Goal: Information Seeking & Learning: Learn about a topic

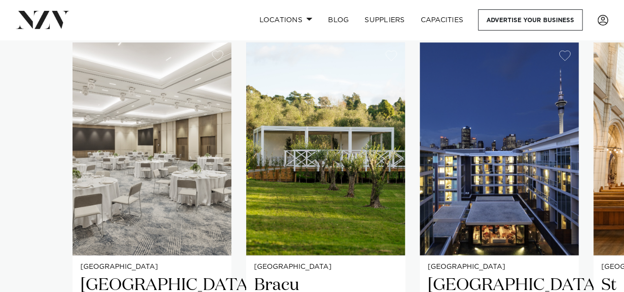
scroll to position [641, 0]
click at [296, 168] on img "2 / 26" at bounding box center [325, 148] width 159 height 213
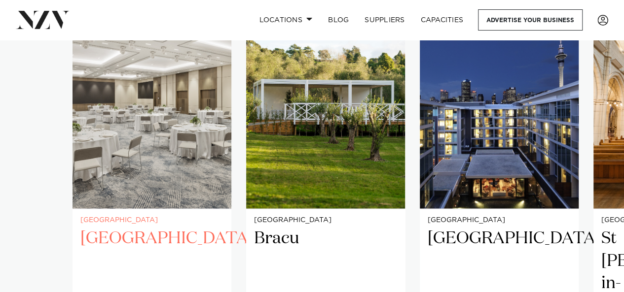
scroll to position [687, 0]
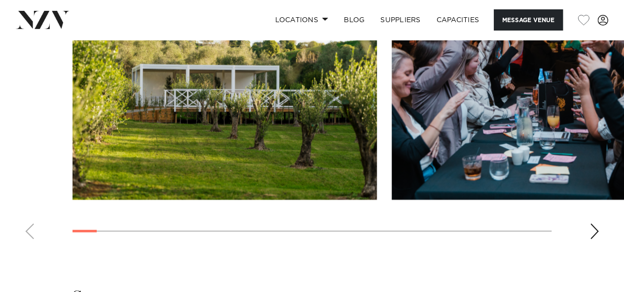
scroll to position [1233, 0]
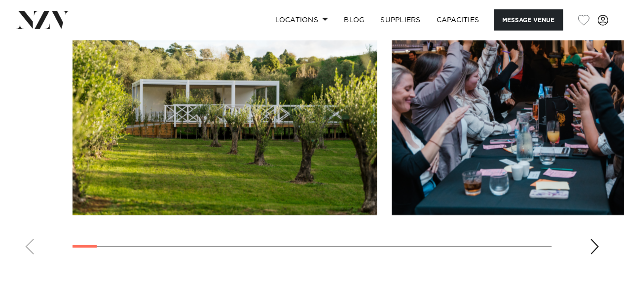
click at [595, 239] on div "Next slide" at bounding box center [594, 247] width 10 height 16
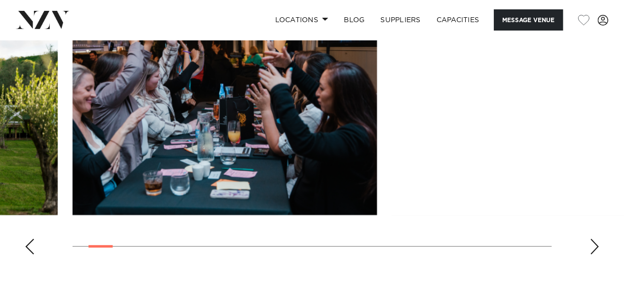
scroll to position [1184, 0]
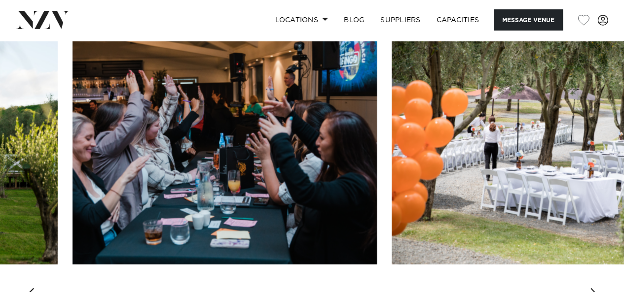
click at [597, 289] on div "Next slide" at bounding box center [594, 297] width 10 height 16
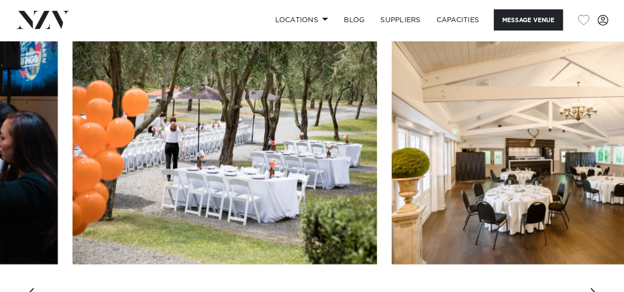
click at [597, 289] on div "Next slide" at bounding box center [594, 297] width 10 height 16
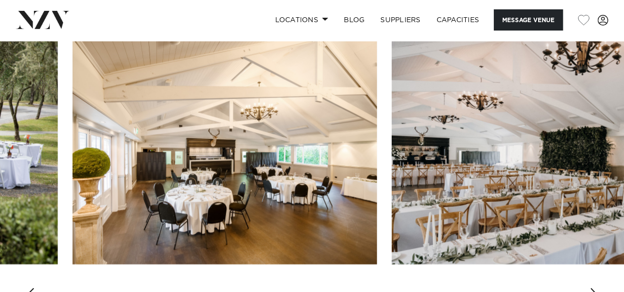
click at [597, 289] on div "Next slide" at bounding box center [594, 297] width 10 height 16
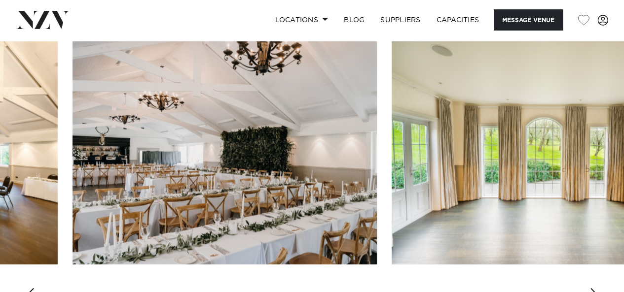
click at [597, 289] on div "Next slide" at bounding box center [594, 297] width 10 height 16
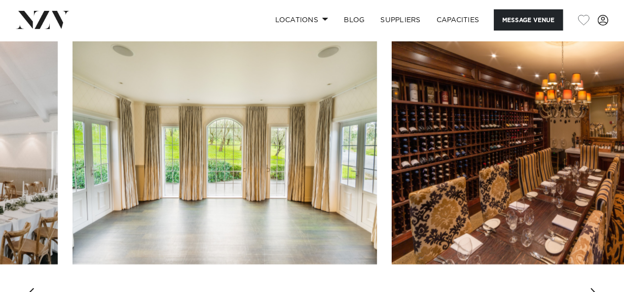
click at [597, 289] on div "Next slide" at bounding box center [594, 297] width 10 height 16
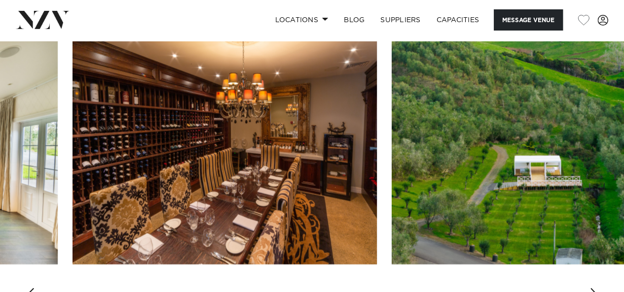
click at [597, 289] on div "Next slide" at bounding box center [594, 297] width 10 height 16
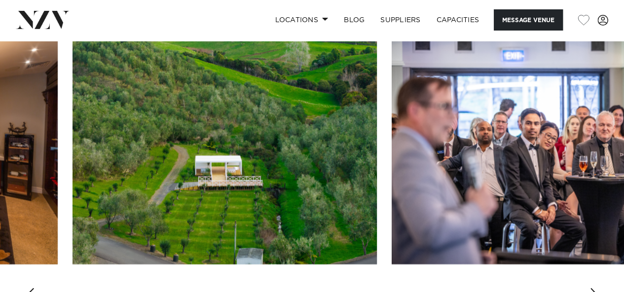
click at [597, 289] on div "Next slide" at bounding box center [594, 297] width 10 height 16
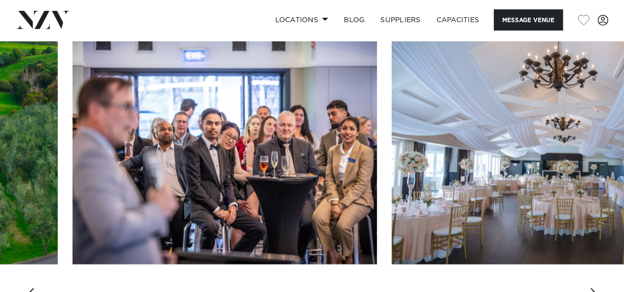
click at [597, 289] on div "Next slide" at bounding box center [594, 297] width 10 height 16
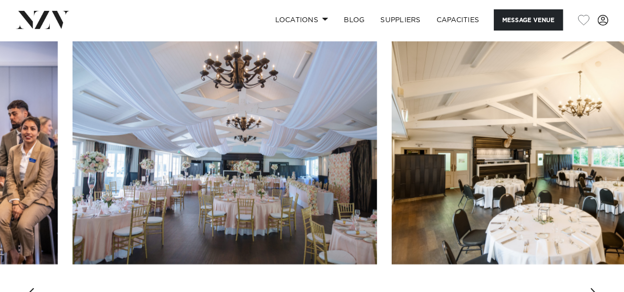
click at [597, 289] on div "Next slide" at bounding box center [594, 297] width 10 height 16
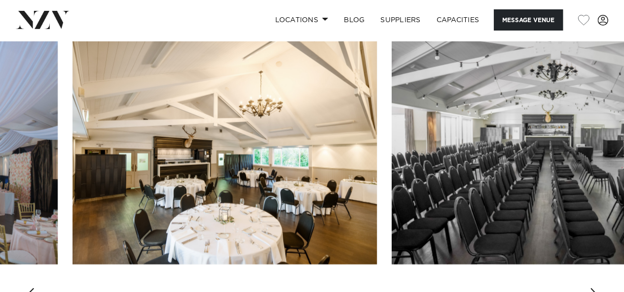
click at [597, 289] on div "Next slide" at bounding box center [594, 297] width 10 height 16
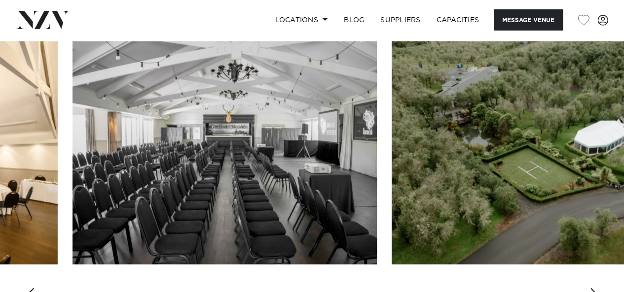
click at [597, 289] on div "Next slide" at bounding box center [594, 297] width 10 height 16
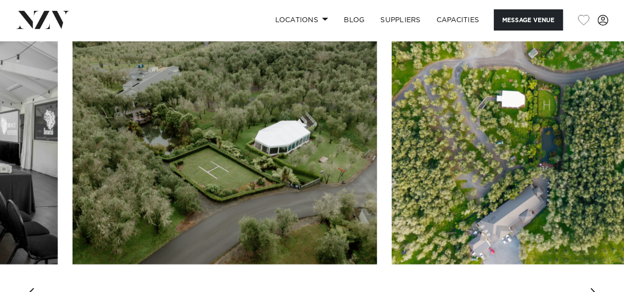
click at [597, 289] on div "Next slide" at bounding box center [594, 297] width 10 height 16
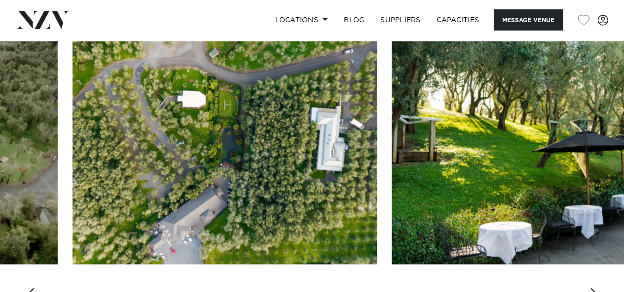
click at [597, 289] on div "Next slide" at bounding box center [594, 297] width 10 height 16
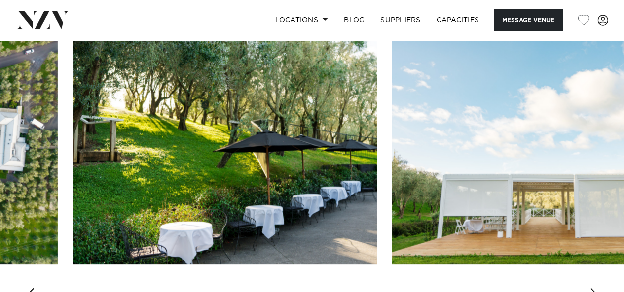
click at [597, 289] on div "Next slide" at bounding box center [594, 297] width 10 height 16
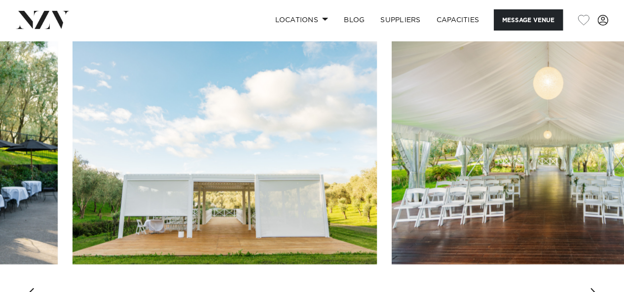
click at [597, 289] on div "Next slide" at bounding box center [594, 297] width 10 height 16
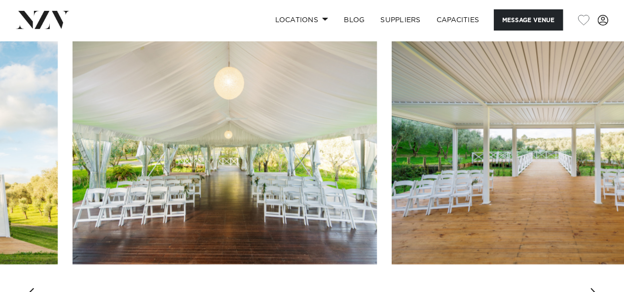
click at [597, 289] on div "Next slide" at bounding box center [594, 297] width 10 height 16
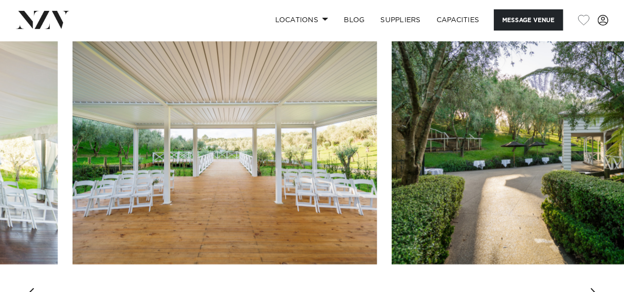
click at [597, 289] on div "Next slide" at bounding box center [594, 297] width 10 height 16
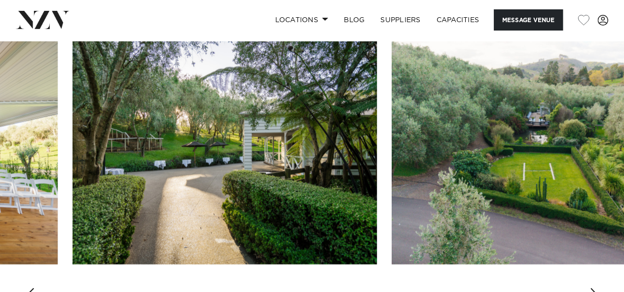
click at [597, 289] on div "Next slide" at bounding box center [594, 297] width 10 height 16
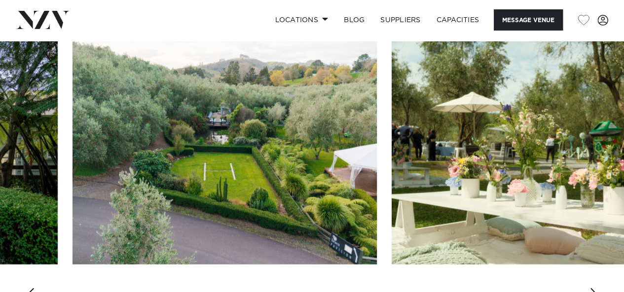
click at [597, 289] on div "Next slide" at bounding box center [594, 297] width 10 height 16
